Goal: Task Accomplishment & Management: Use online tool/utility

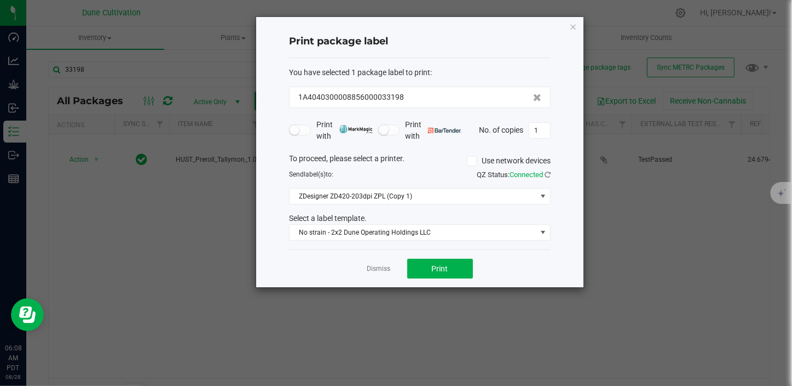
click at [391, 269] on div "Dismiss Print" at bounding box center [420, 268] width 262 height 38
click at [383, 270] on link "Dismiss" at bounding box center [379, 268] width 24 height 9
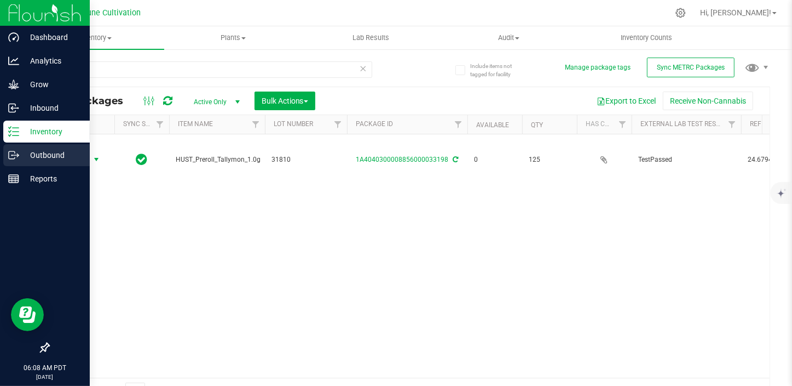
click at [11, 152] on icon at bounding box center [13, 154] width 11 height 11
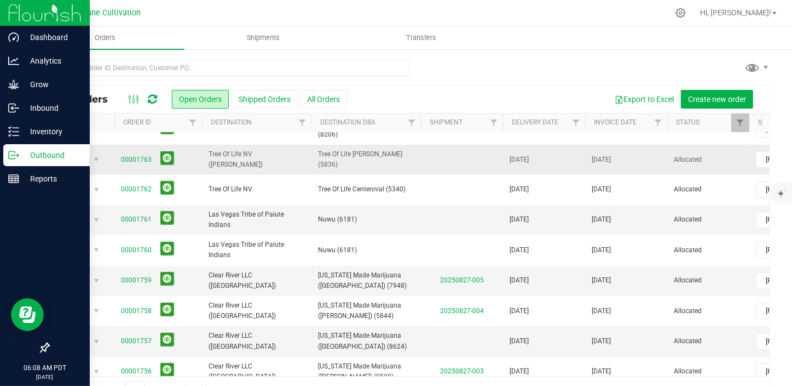
scroll to position [298, 0]
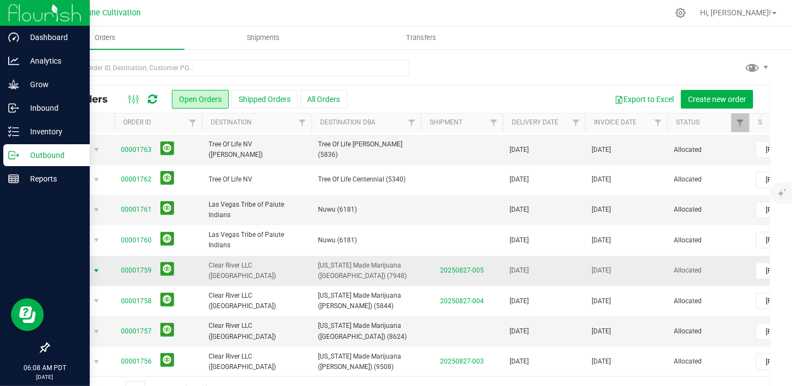
click at [87, 263] on span "Action" at bounding box center [75, 270] width 30 height 15
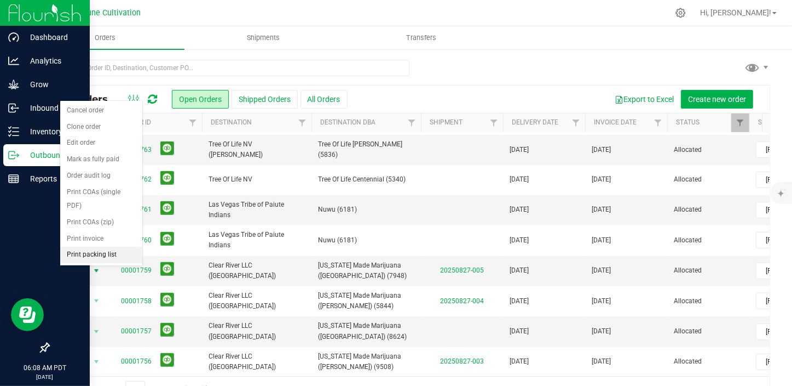
click at [105, 246] on li "Print packing list" at bounding box center [101, 254] width 82 height 16
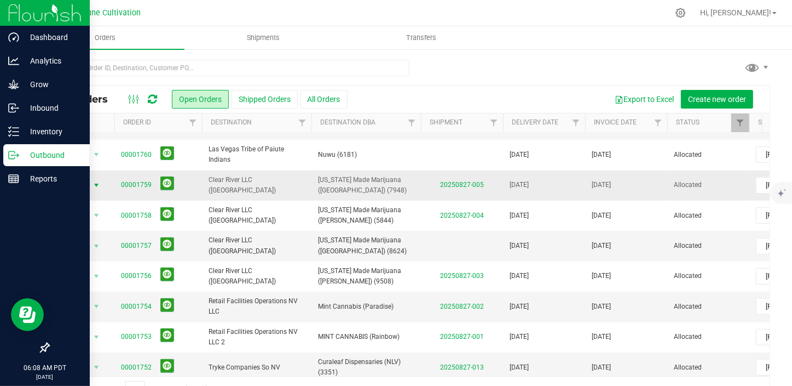
scroll to position [385, 0]
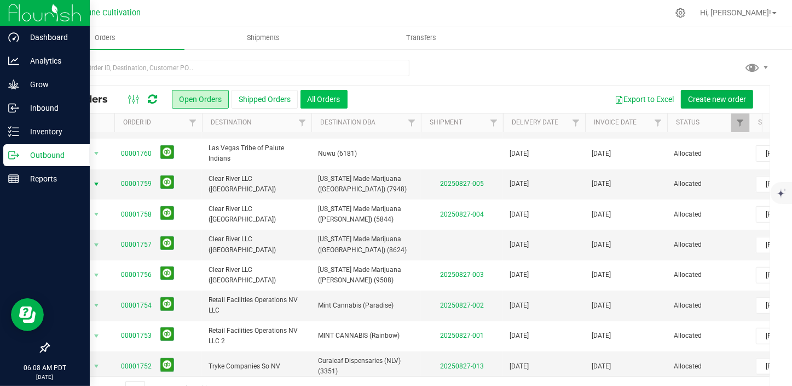
click at [317, 90] on button "All Orders" at bounding box center [324, 99] width 47 height 19
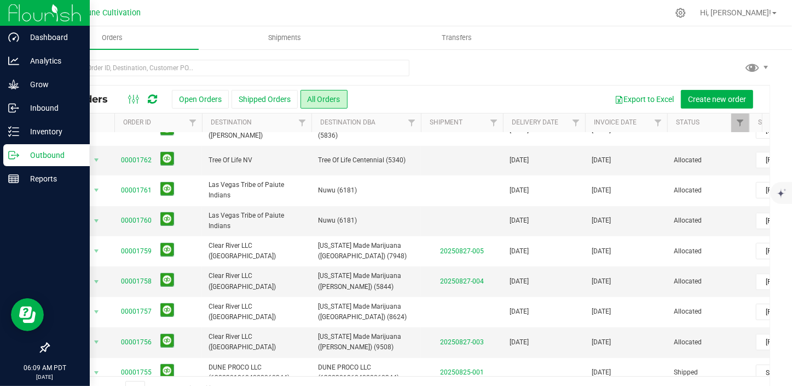
scroll to position [385, 0]
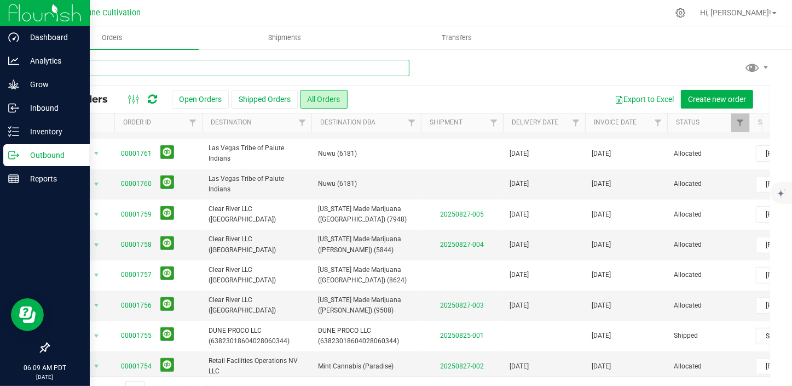
click at [125, 66] on input "text" at bounding box center [228, 68] width 361 height 16
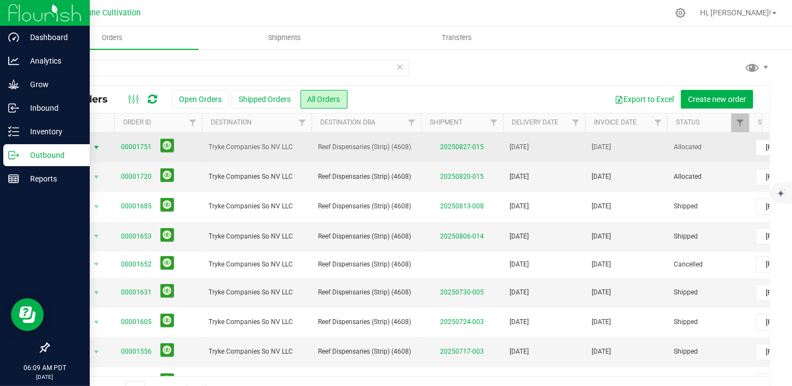
click at [99, 143] on span "select" at bounding box center [96, 147] width 9 height 9
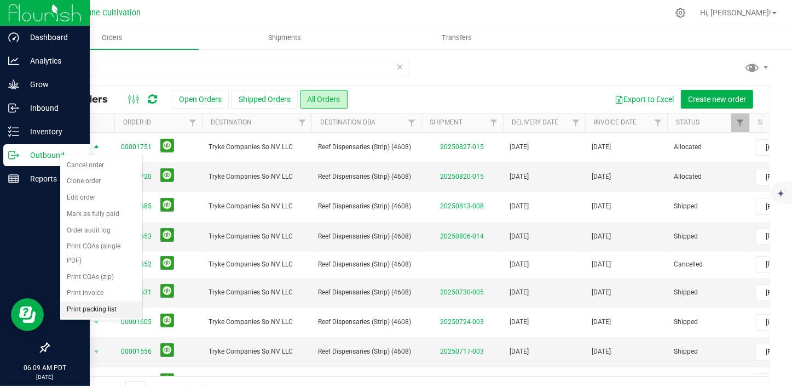
click at [91, 301] on li "Print packing list" at bounding box center [101, 309] width 82 height 16
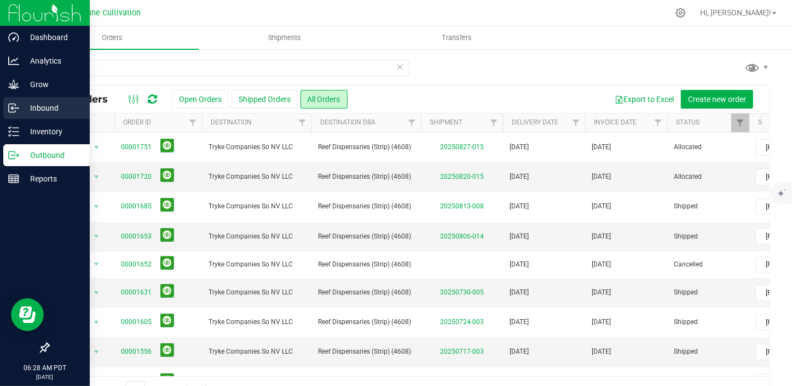
drag, startPoint x: 140, startPoint y: 162, endPoint x: 0, endPoint y: 100, distance: 153.2
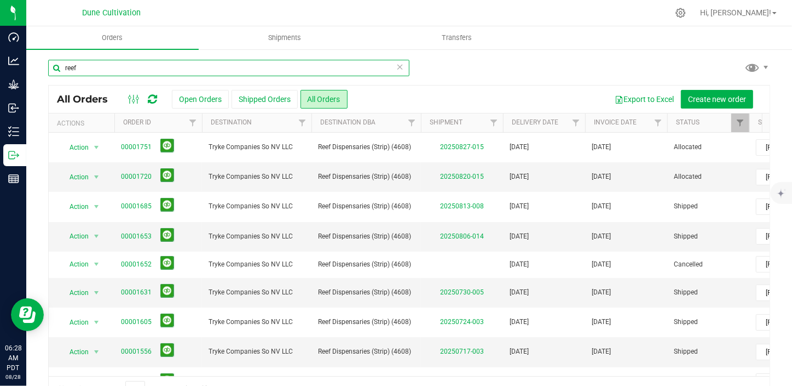
click at [116, 72] on input "reef" at bounding box center [228, 68] width 361 height 16
type input "r"
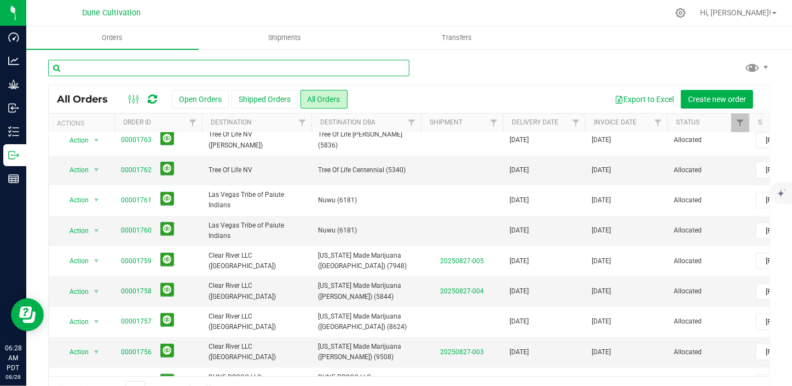
scroll to position [385, 0]
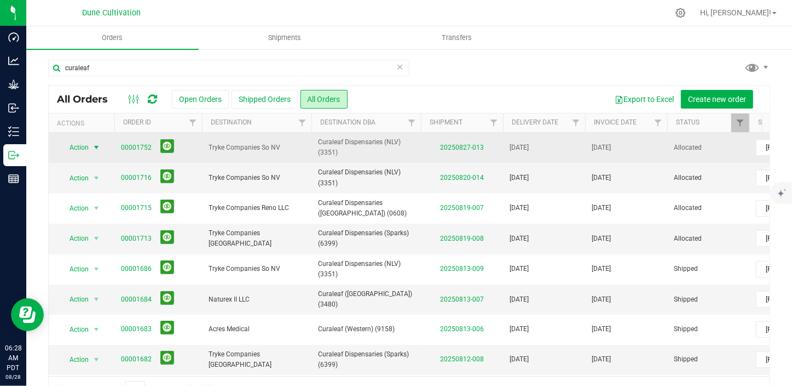
click at [94, 143] on span "select" at bounding box center [96, 147] width 9 height 9
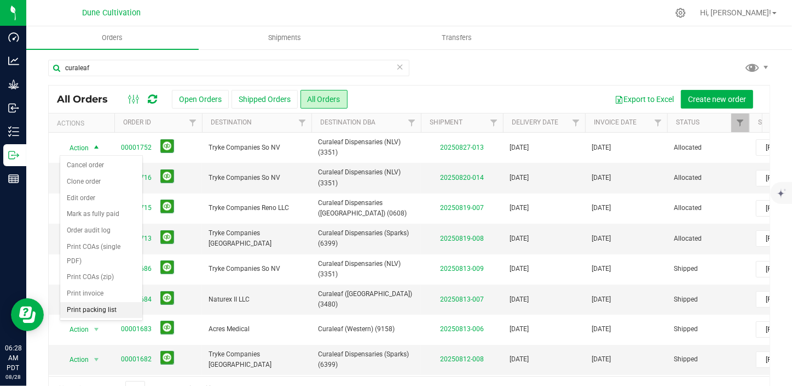
click at [106, 302] on li "Print packing list" at bounding box center [101, 310] width 82 height 16
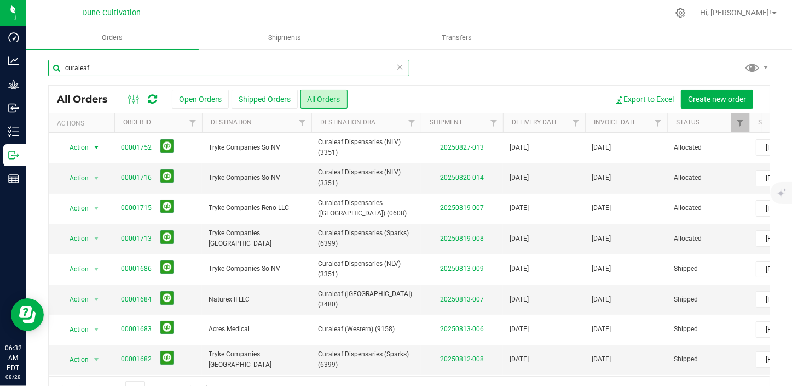
click at [146, 66] on input "curaleaf" at bounding box center [228, 68] width 361 height 16
type input "c"
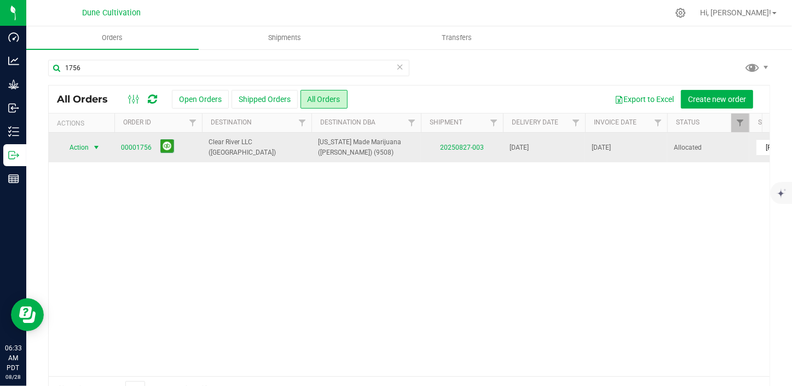
click at [96, 143] on span "select" at bounding box center [96, 147] width 9 height 9
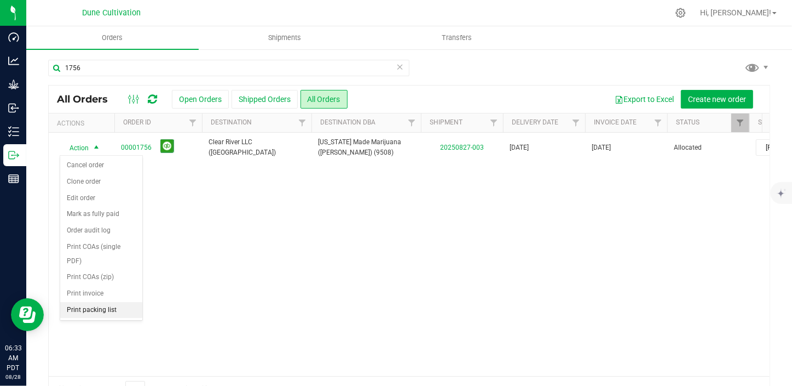
click at [104, 302] on li "Print packing list" at bounding box center [101, 310] width 82 height 16
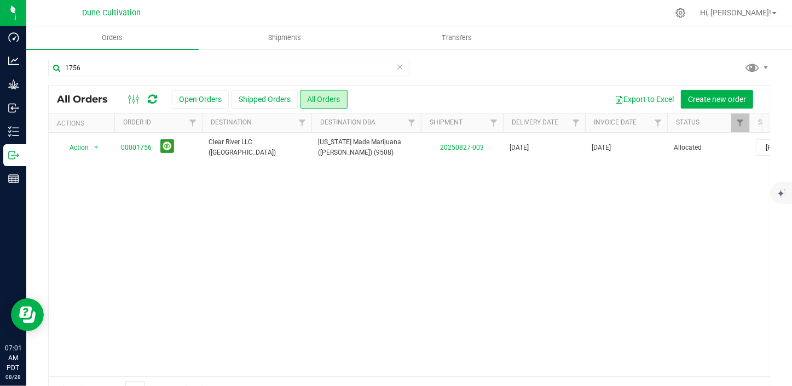
click at [569, 285] on div "Action Action Cancel order Clone order Edit order Mark as fully paid Order audi…" at bounding box center [409, 254] width 721 height 243
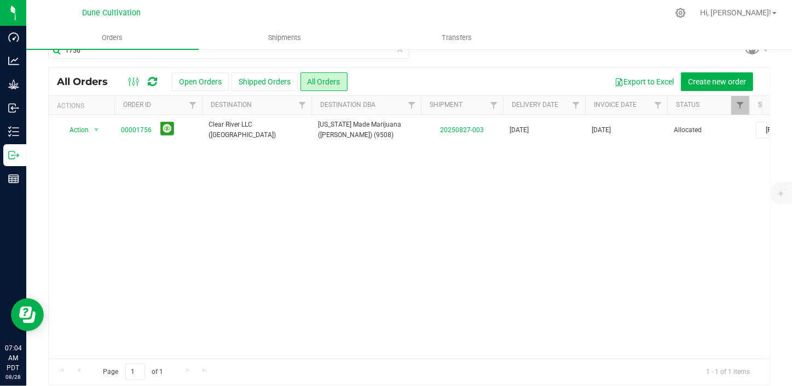
scroll to position [27, 0]
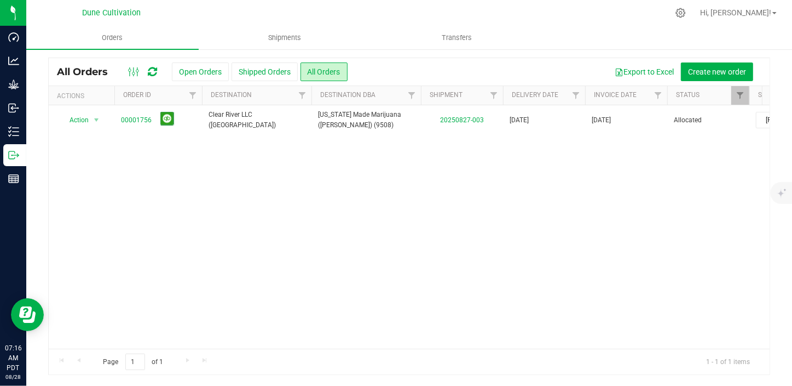
click at [608, 198] on div "Action Action Cancel order Clone order Edit order Mark as fully paid Order audi…" at bounding box center [409, 226] width 721 height 243
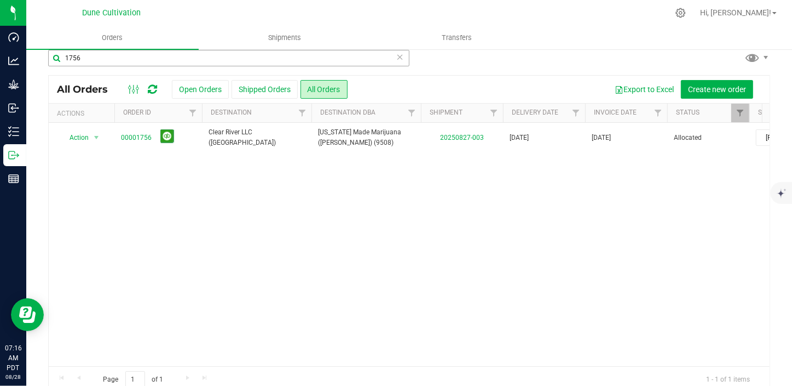
scroll to position [0, 0]
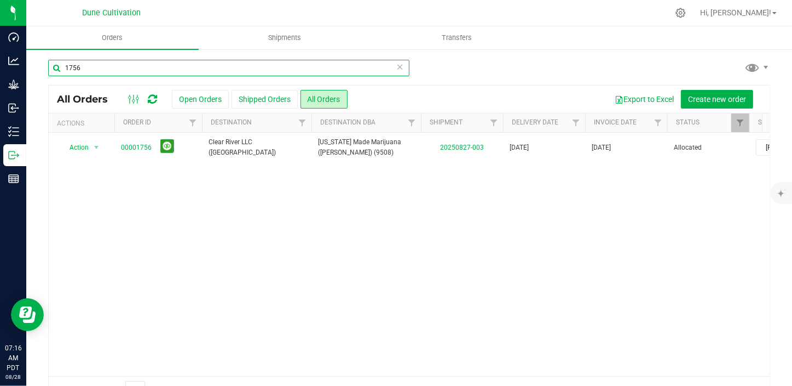
click at [128, 69] on input "1756" at bounding box center [228, 68] width 361 height 16
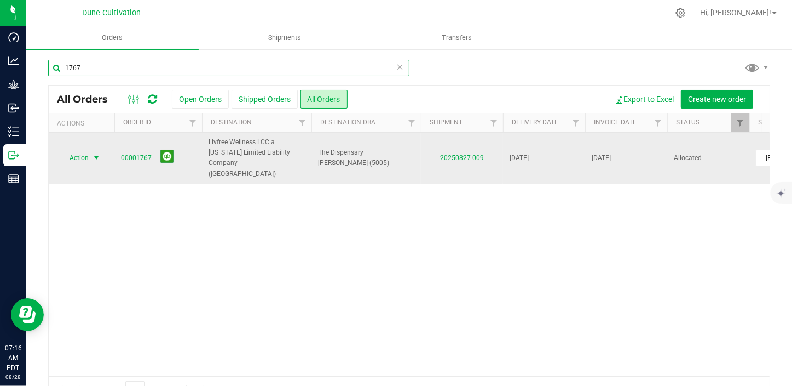
type input "1767"
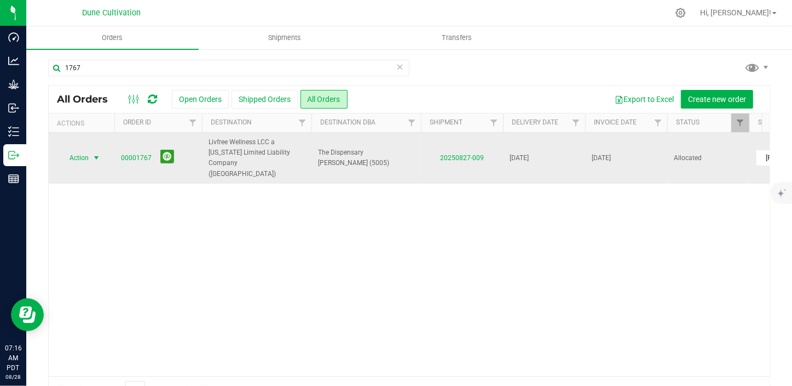
click at [93, 153] on span "select" at bounding box center [96, 157] width 9 height 9
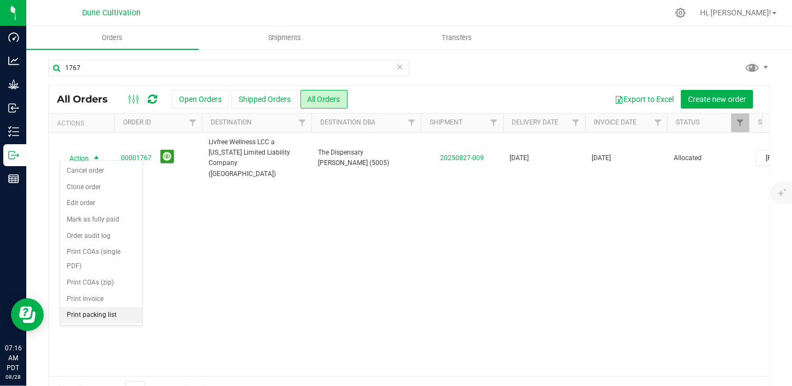
click at [101, 307] on li "Print packing list" at bounding box center [101, 315] width 82 height 16
